Goal: Task Accomplishment & Management: Complete application form

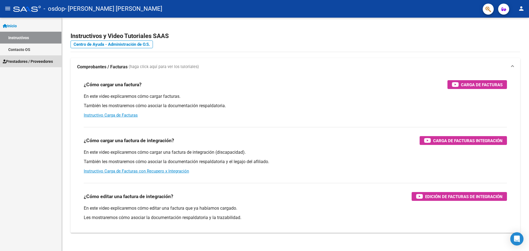
click at [35, 59] on span "Prestadores / Proveedores" at bounding box center [28, 61] width 50 height 6
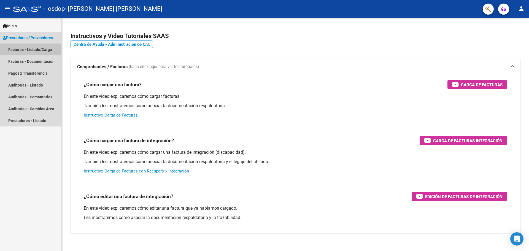
click at [34, 54] on link "Facturas - Listado/Carga" at bounding box center [30, 50] width 61 height 12
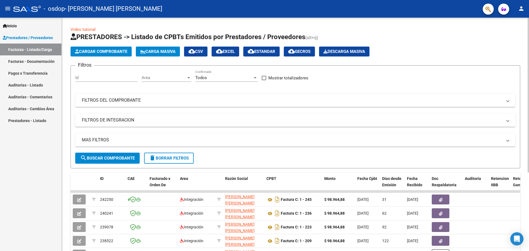
click at [98, 44] on app-list-header "PRESTADORES -> Listado de CPBTs Emitidos por Prestadores / Proveedores (alt+q) …" at bounding box center [296, 101] width 450 height 136
click at [97, 46] on app-list-header "PRESTADORES -> Listado de CPBTs Emitidos por Prestadores / Proveedores (alt+q) …" at bounding box center [296, 101] width 450 height 136
click at [98, 52] on span "Cargar Comprobante" at bounding box center [101, 51] width 52 height 5
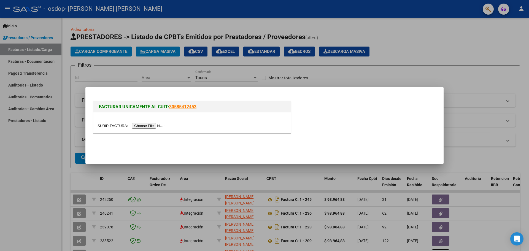
click at [157, 124] on input "file" at bounding box center [133, 126] width 70 height 6
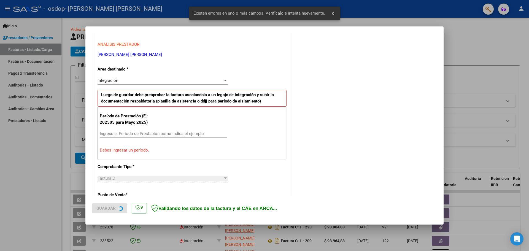
scroll to position [100, 0]
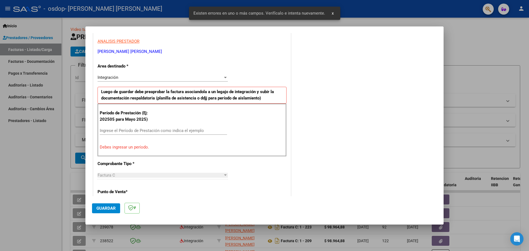
click at [142, 74] on div "Integración Seleccionar Area" at bounding box center [163, 77] width 130 height 8
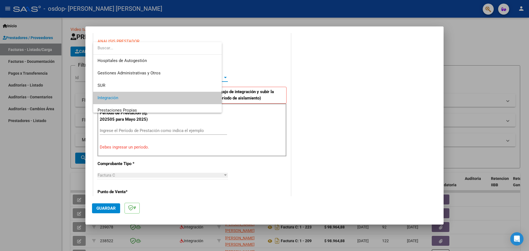
scroll to position [21, 0]
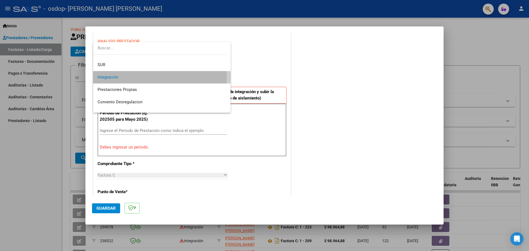
click at [138, 78] on span "Integración" at bounding box center [162, 77] width 129 height 12
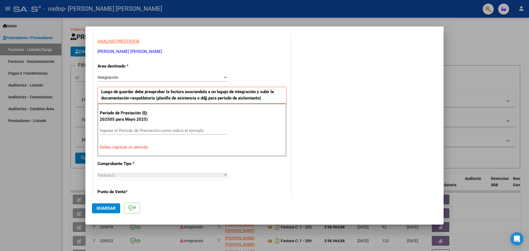
drag, startPoint x: 141, startPoint y: 120, endPoint x: 117, endPoint y: 123, distance: 24.0
click at [117, 123] on div "Período de Prestación (Ej: 202505 para Mayo 2025) Ingrese el Período de Prestac…" at bounding box center [192, 130] width 189 height 53
click at [120, 129] on input "Ingrese el Período de Prestación como indica el ejemplo" at bounding box center [163, 130] width 127 height 5
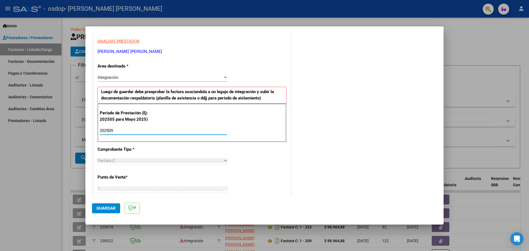
type input "202509"
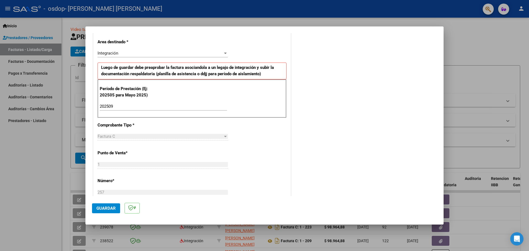
scroll to position [125, 0]
click at [120, 138] on div "Factura C" at bounding box center [160, 135] width 125 height 5
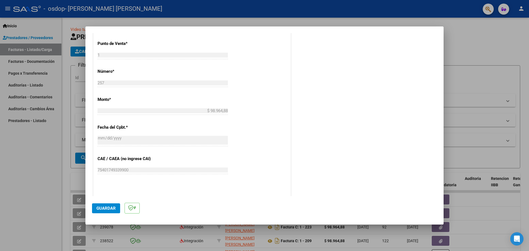
scroll to position [322, 0]
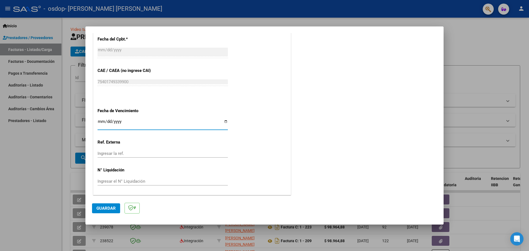
click at [100, 120] on input "Ingresar la fecha" at bounding box center [163, 123] width 130 height 9
type input "[DATE]"
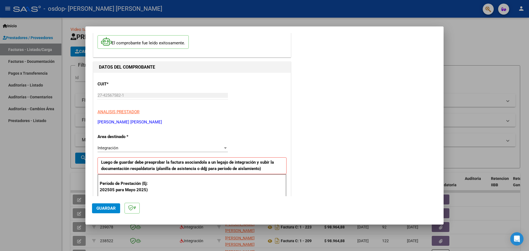
scroll to position [0, 0]
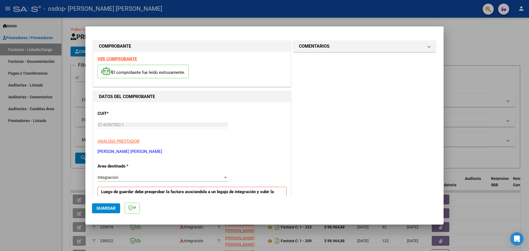
click at [109, 209] on span "Guardar" at bounding box center [105, 208] width 19 height 5
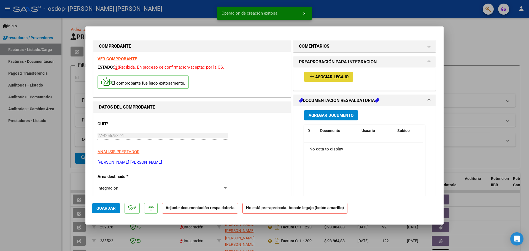
click at [336, 76] on span "Asociar Legajo" at bounding box center [331, 76] width 33 height 5
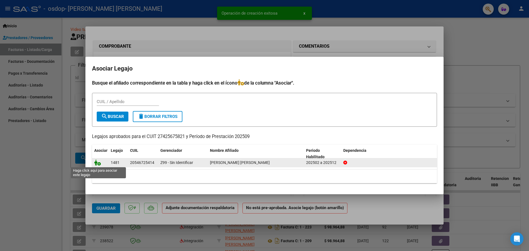
click at [98, 165] on icon at bounding box center [97, 163] width 7 height 6
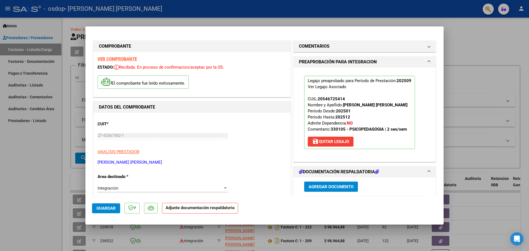
scroll to position [112, 0]
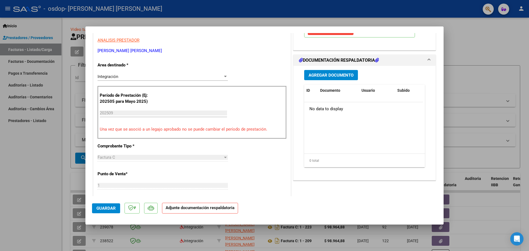
click at [319, 79] on button "Agregar Documento" at bounding box center [331, 75] width 54 height 10
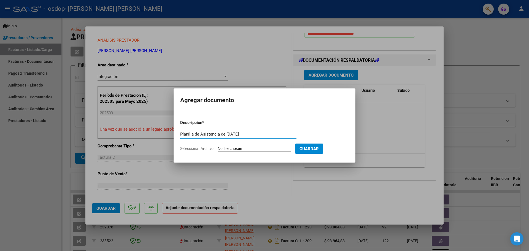
type input "Planilla de Asistencia de [DATE]"
click at [202, 151] on form "Descripcion * Planilla de Asistencia de [DATE] Escriba aquí una descripcion Sel…" at bounding box center [264, 136] width 169 height 40
click at [246, 143] on div "Planilla de Asistencia de [DATE] Escriba aquí una descripcion" at bounding box center [238, 137] width 116 height 14
click at [258, 147] on input "Seleccionar Archivo" at bounding box center [254, 148] width 73 height 5
type input "C:\fakepath\[PERSON_NAME] PA 202509.pdf"
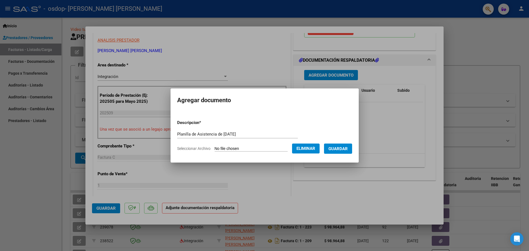
click at [338, 149] on span "Guardar" at bounding box center [338, 148] width 19 height 5
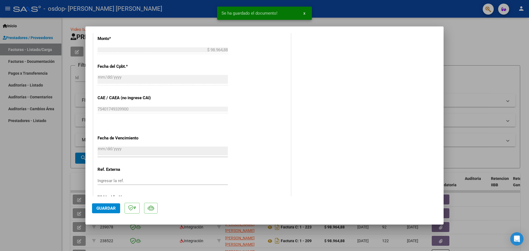
scroll to position [330, 0]
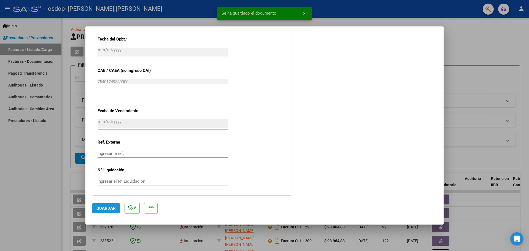
click at [103, 203] on button "Guardar" at bounding box center [106, 208] width 28 height 10
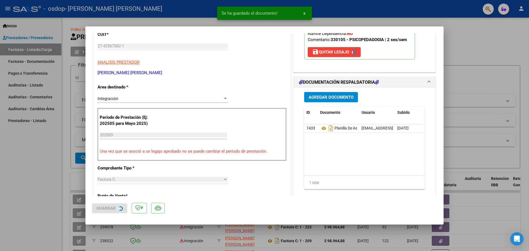
scroll to position [0, 0]
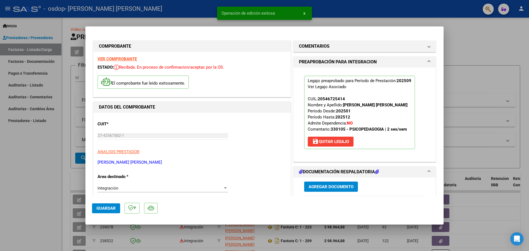
click at [466, 74] on div at bounding box center [264, 125] width 529 height 251
type input "$ 0,00"
